Goal: Task Accomplishment & Management: Manage account settings

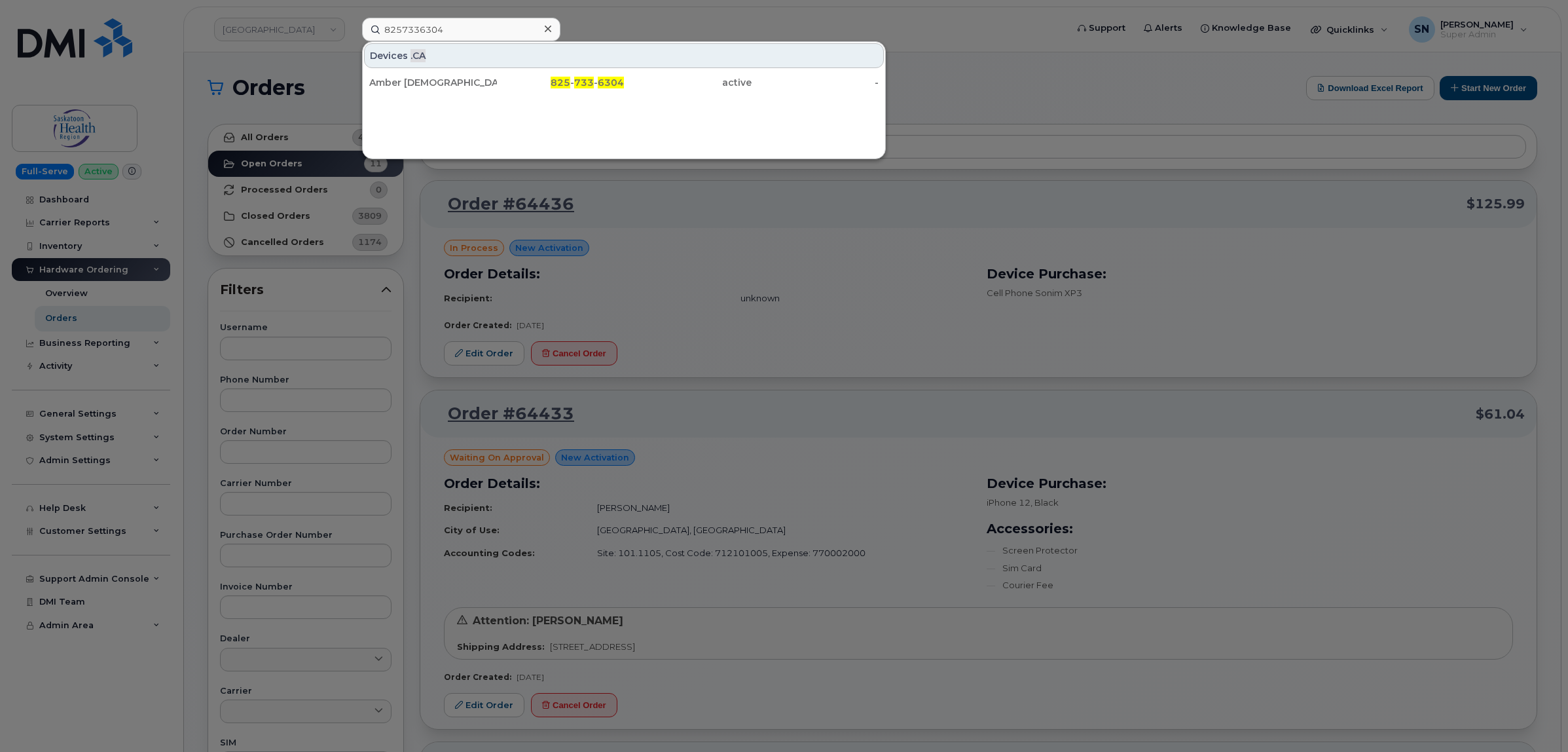
click at [778, 23] on div at bounding box center [784, 376] width 1568 height 752
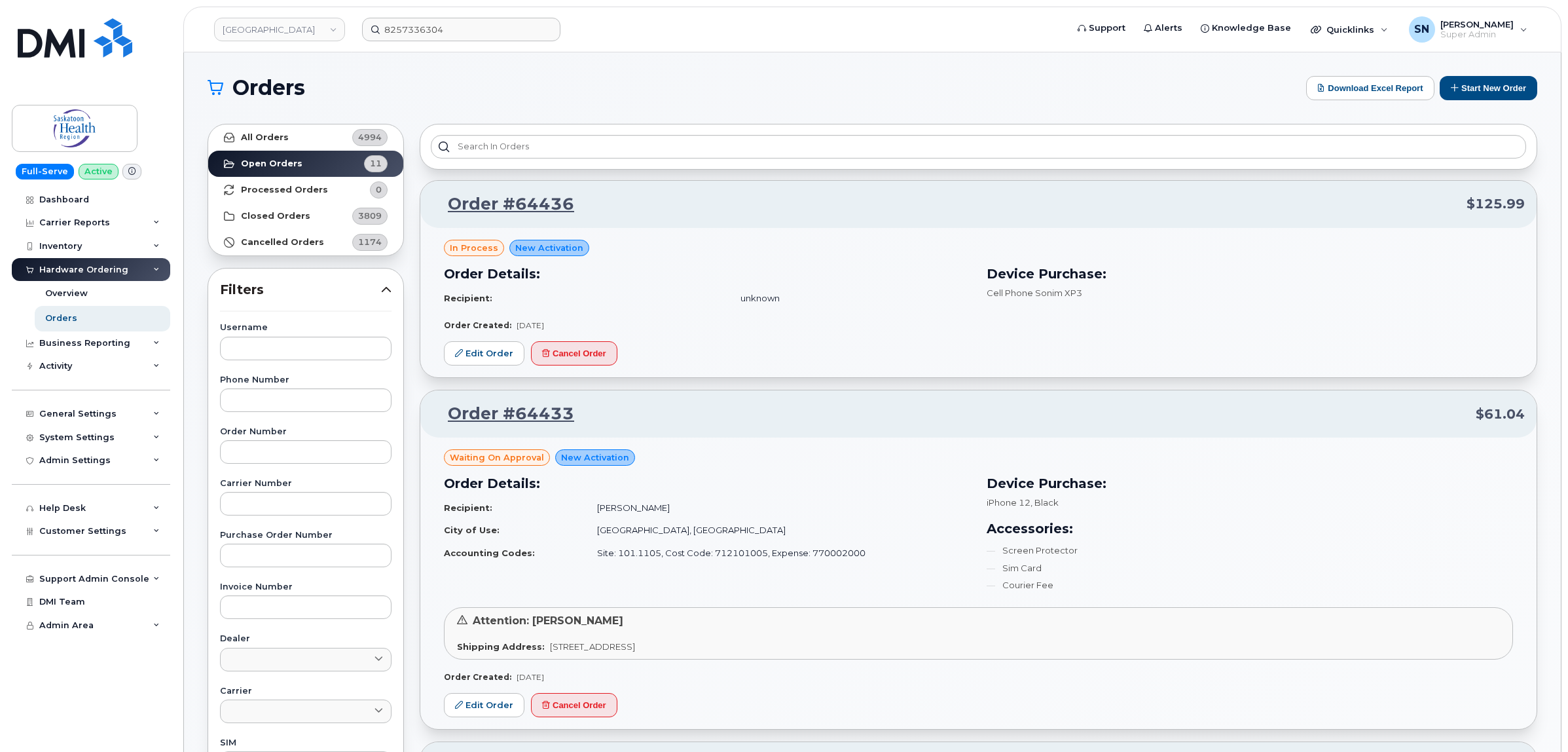
drag, startPoint x: 757, startPoint y: 59, endPoint x: 380, endPoint y: 11, distance: 380.0
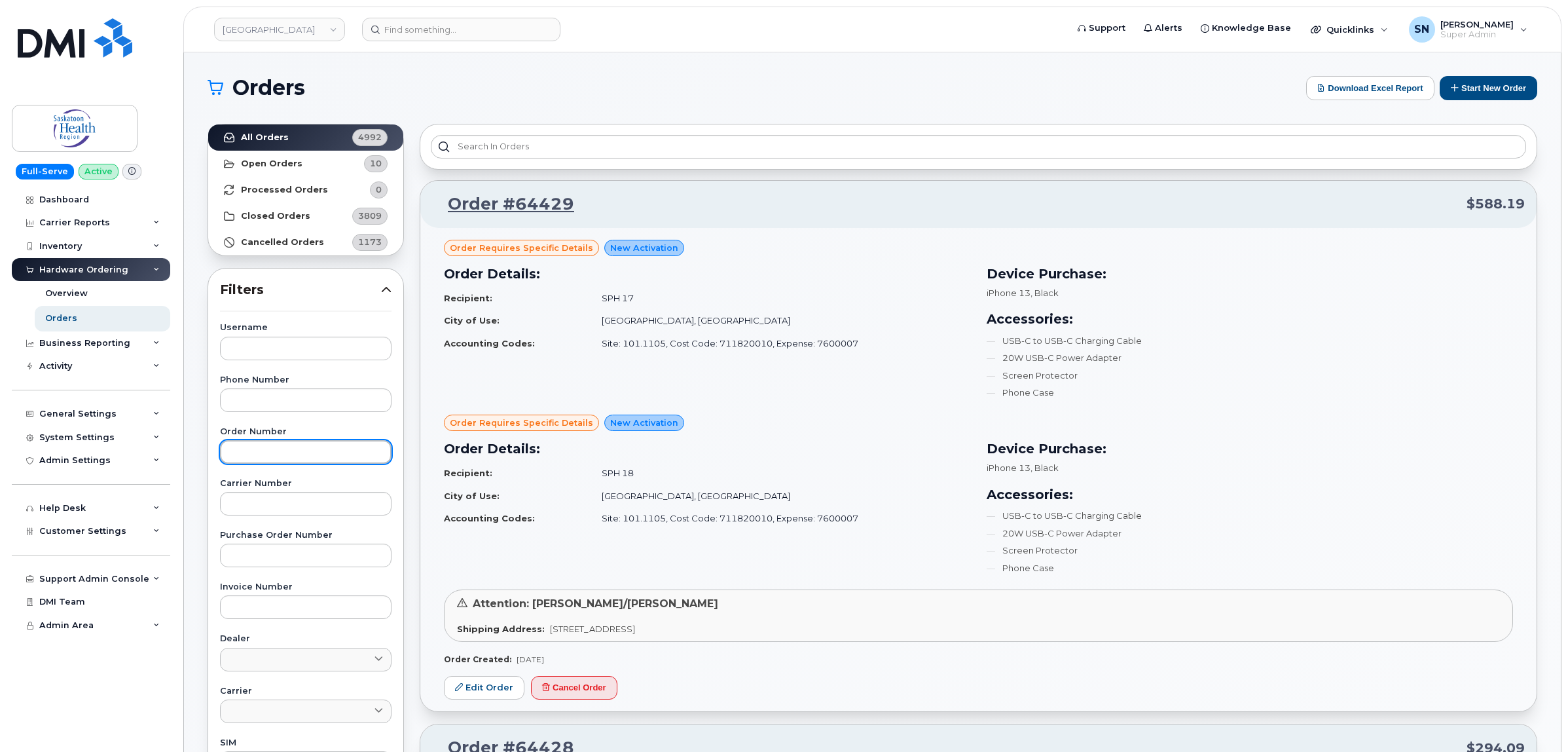
click at [259, 449] on input "text" at bounding box center [305, 452] width 171 height 23
type input "64428"
click at [314, 128] on link "All Orders 4992" at bounding box center [306, 137] width 195 height 26
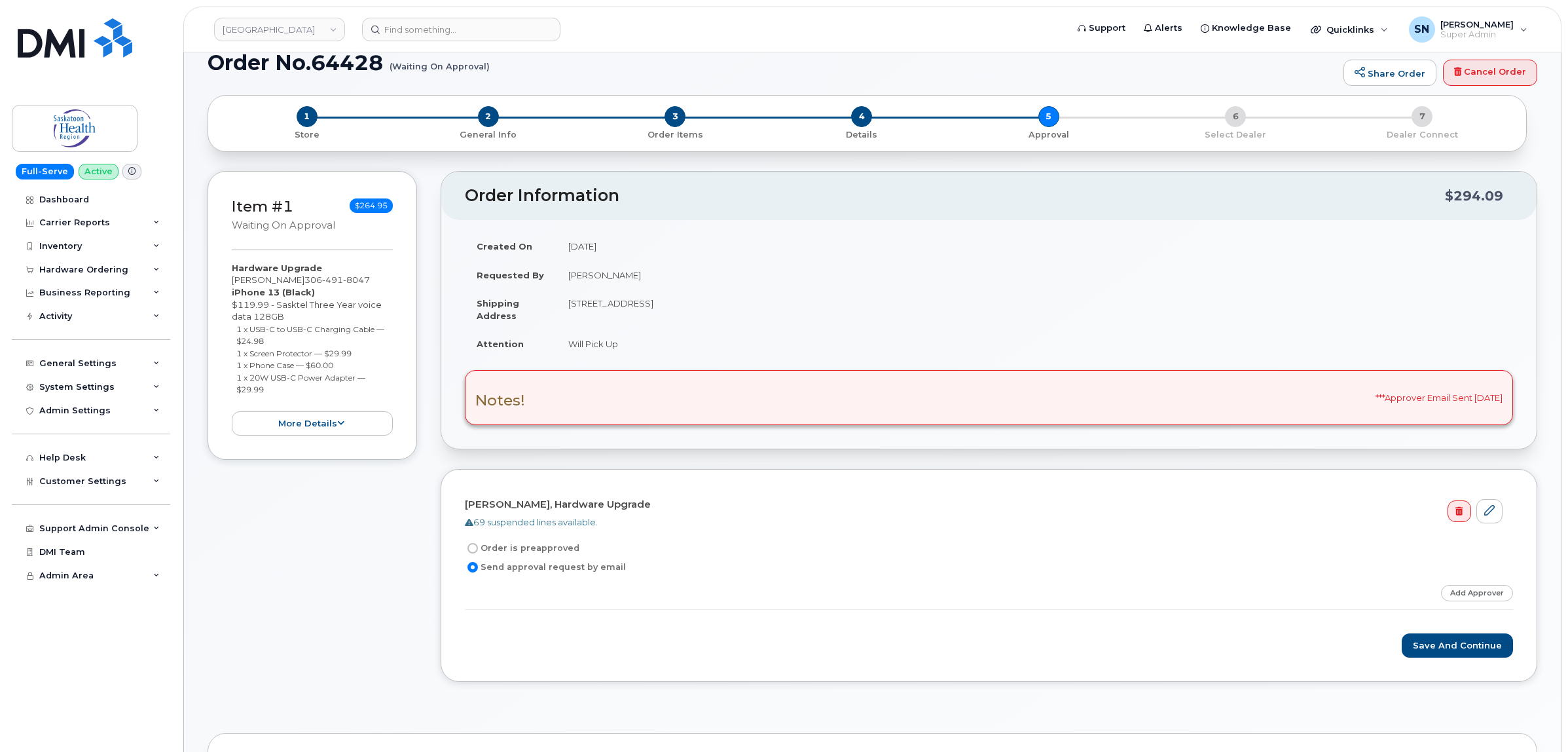
scroll to position [164, 0]
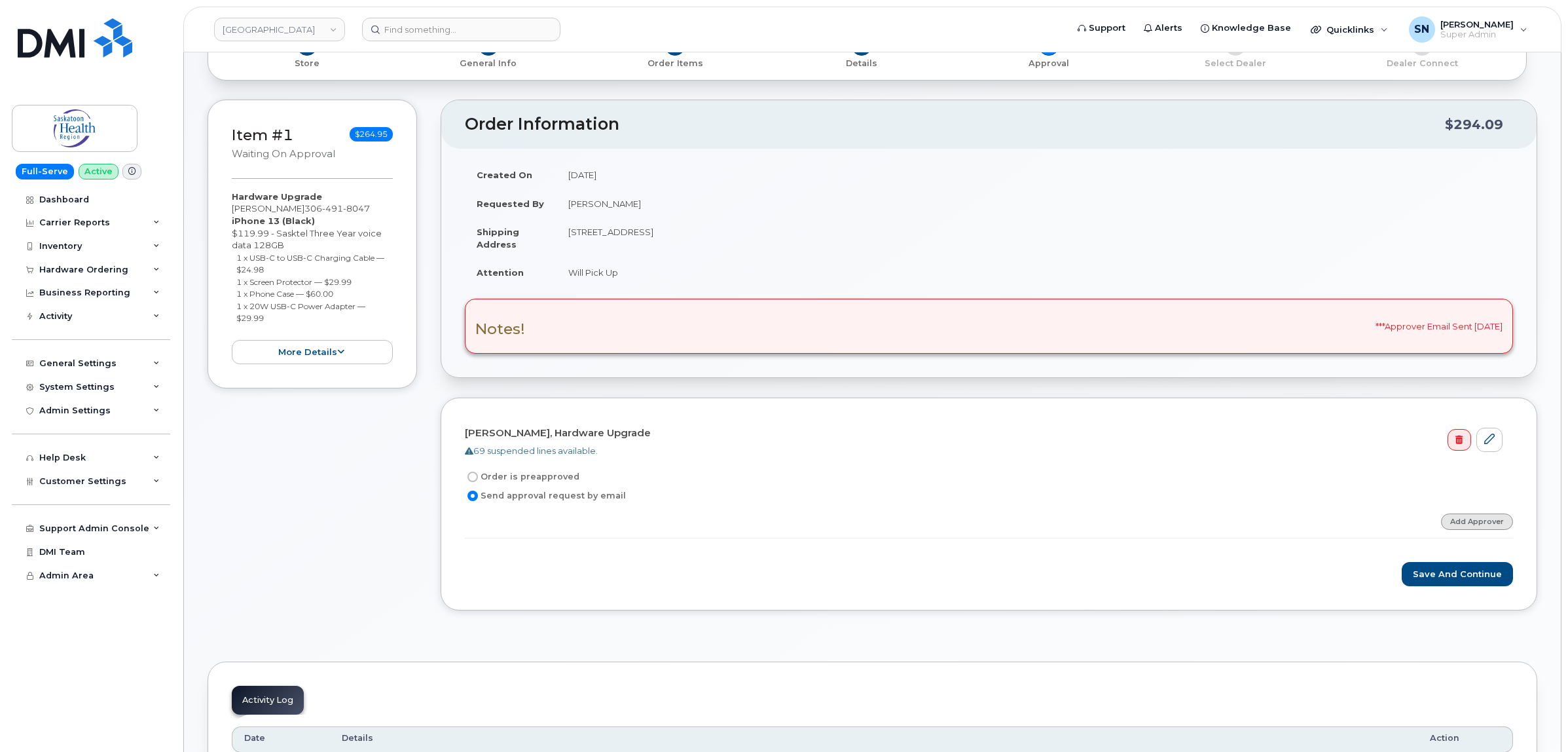
click at [1468, 519] on link "Add Approver" at bounding box center [1476, 521] width 72 height 16
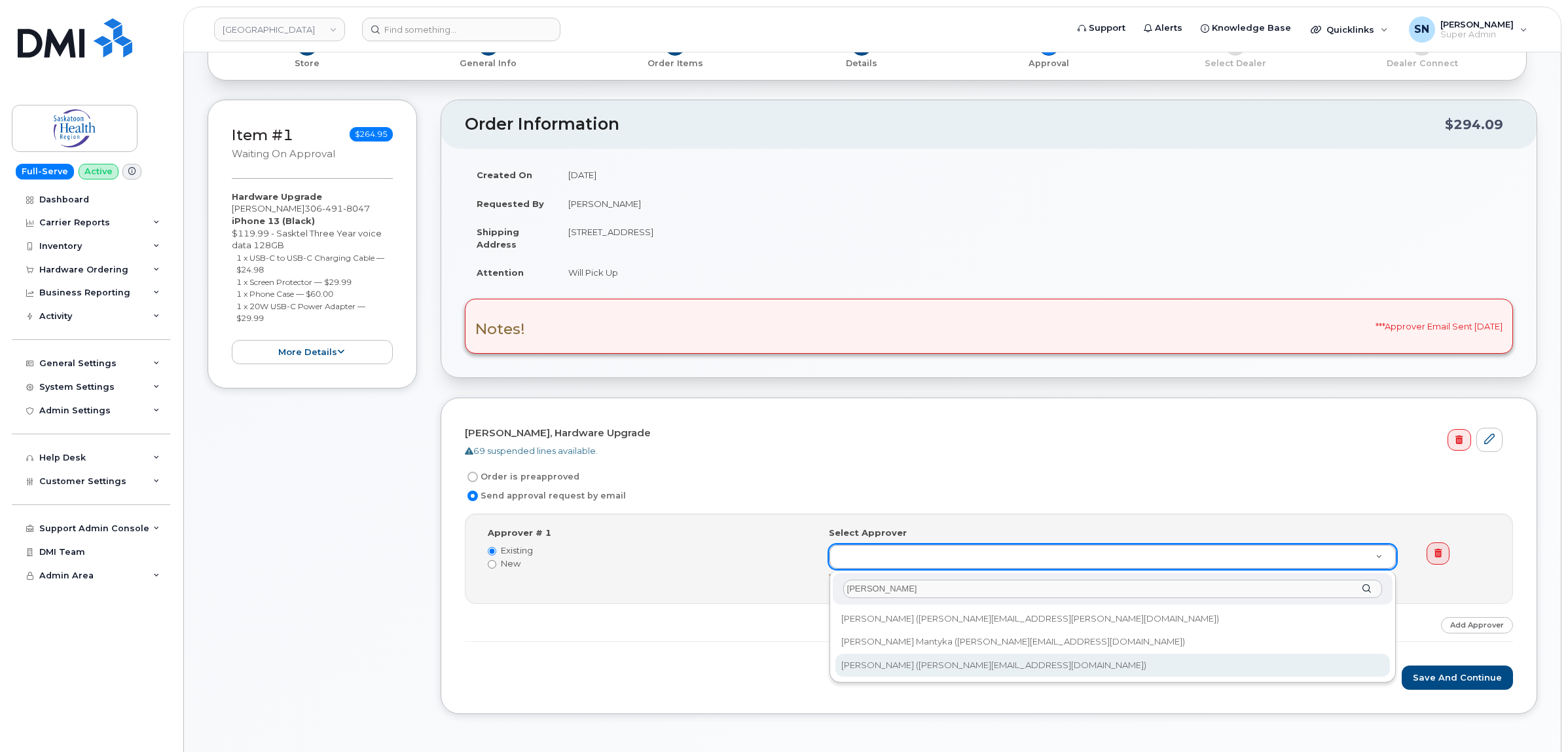
type input "alicia"
type input "468337"
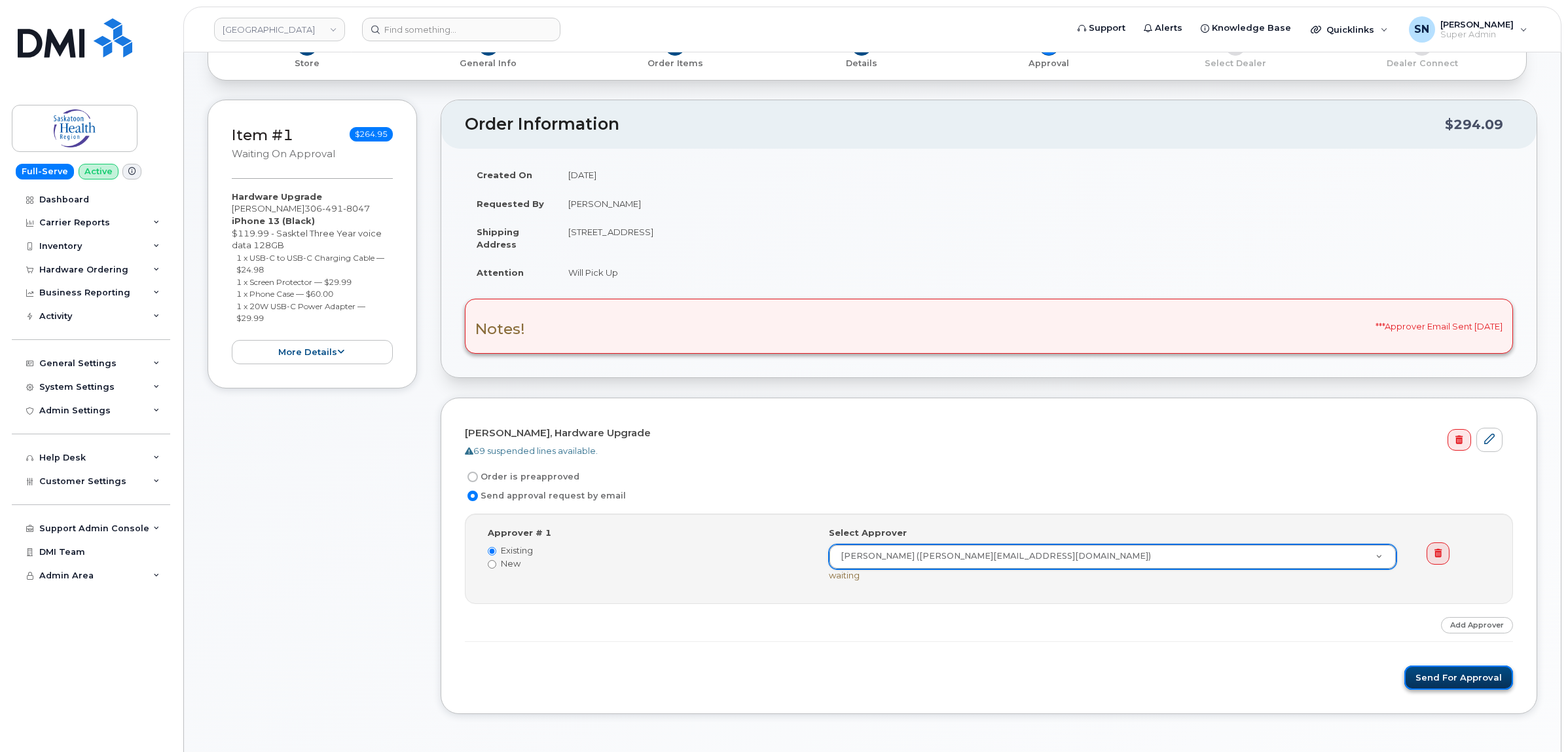
click at [1452, 672] on button "Send for Approval" at bounding box center [1458, 677] width 109 height 24
